Goal: Use online tool/utility: Utilize a website feature to perform a specific function

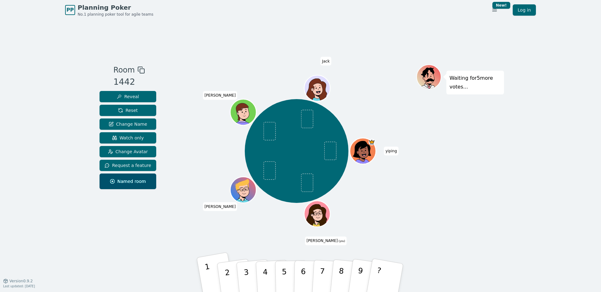
click at [213, 278] on button "1" at bounding box center [216, 278] width 39 height 52
click at [134, 109] on span "Reset" at bounding box center [128, 110] width 20 height 6
click at [233, 271] on button "2" at bounding box center [234, 278] width 37 height 51
click at [204, 283] on button "1" at bounding box center [216, 278] width 39 height 52
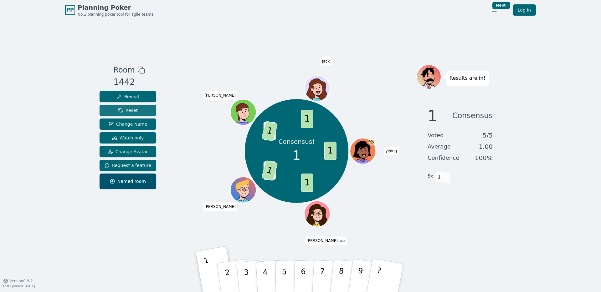
click at [135, 111] on span "Reset" at bounding box center [128, 110] width 20 height 6
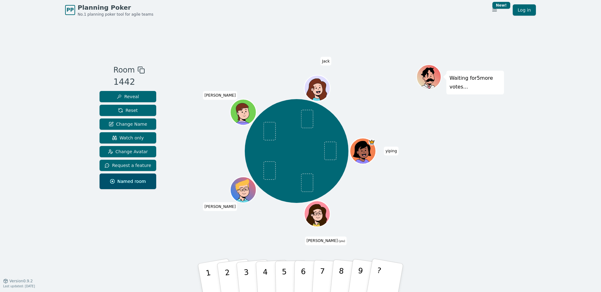
click at [161, 5] on div "PP Planning Poker No.1 planning poker tool for agile teams Toggle theme New! Lo…" at bounding box center [300, 10] width 471 height 20
click at [226, 274] on p "2" at bounding box center [227, 279] width 9 height 34
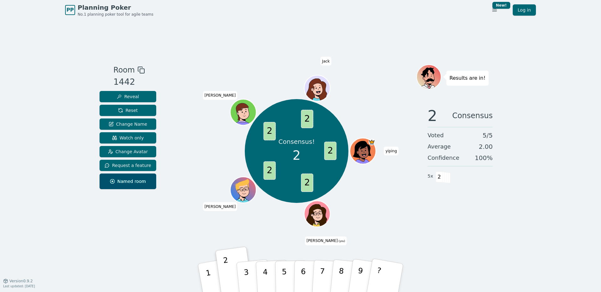
click at [29, 284] on div "Version 0.9.2 Last updated: April 25, 2025" at bounding box center [19, 284] width 32 height 10
click at [29, 281] on span "Version 0.9.2" at bounding box center [20, 281] width 23 height 5
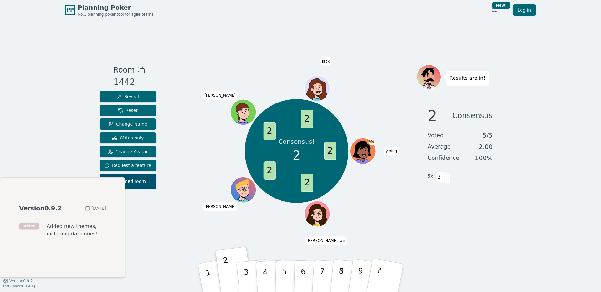
click at [48, 134] on div "PP Planning Poker No.1 planning poker tool for agile teams Toggle theme New! Lo…" at bounding box center [300, 146] width 601 height 292
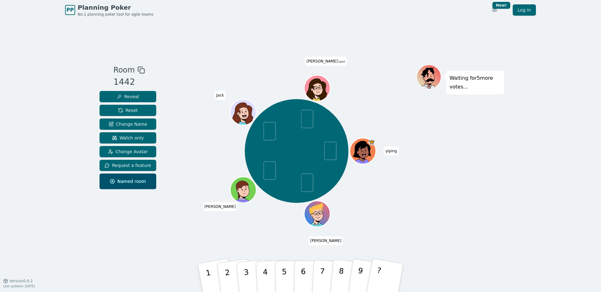
click at [195, 245] on div "Room 1442 Reveal Reset Change Name Watch only Change Avatar Request a feature N…" at bounding box center [300, 150] width 407 height 261
click at [239, 271] on button "3" at bounding box center [254, 279] width 36 height 50
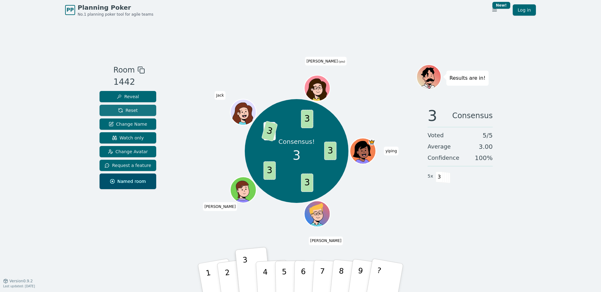
click at [139, 115] on button "Reset" at bounding box center [128, 110] width 57 height 11
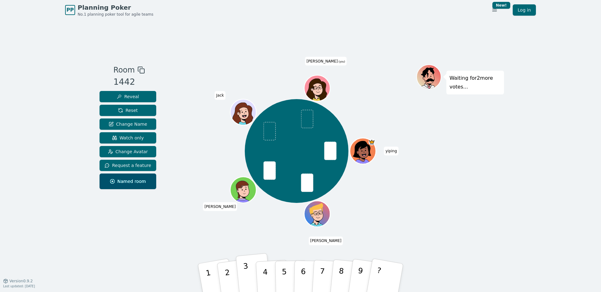
click at [243, 275] on button "3" at bounding box center [254, 279] width 36 height 50
click at [264, 279] on p "4" at bounding box center [265, 279] width 7 height 34
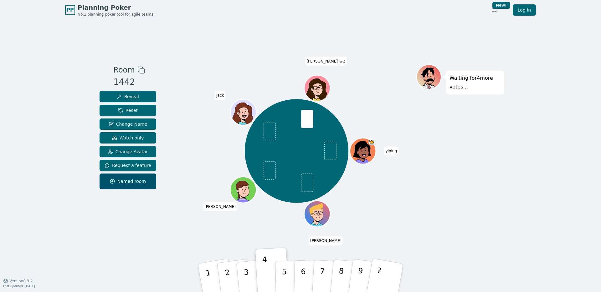
click at [228, 39] on div "Room 1442 Reveal Reset Change Name Watch only Change Avatar Request a feature N…" at bounding box center [300, 150] width 407 height 261
